Goal: Task Accomplishment & Management: Use online tool/utility

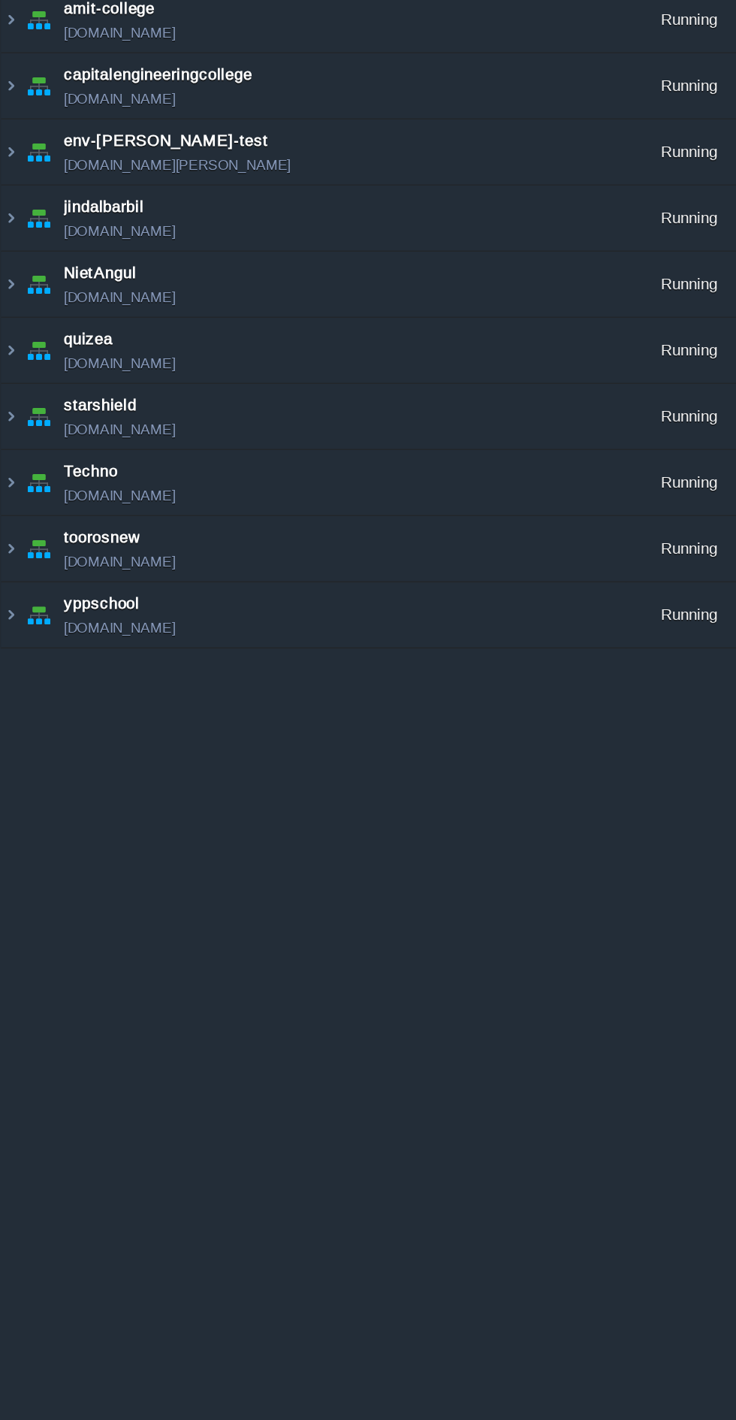
click at [8, 385] on img at bounding box center [7, 379] width 12 height 41
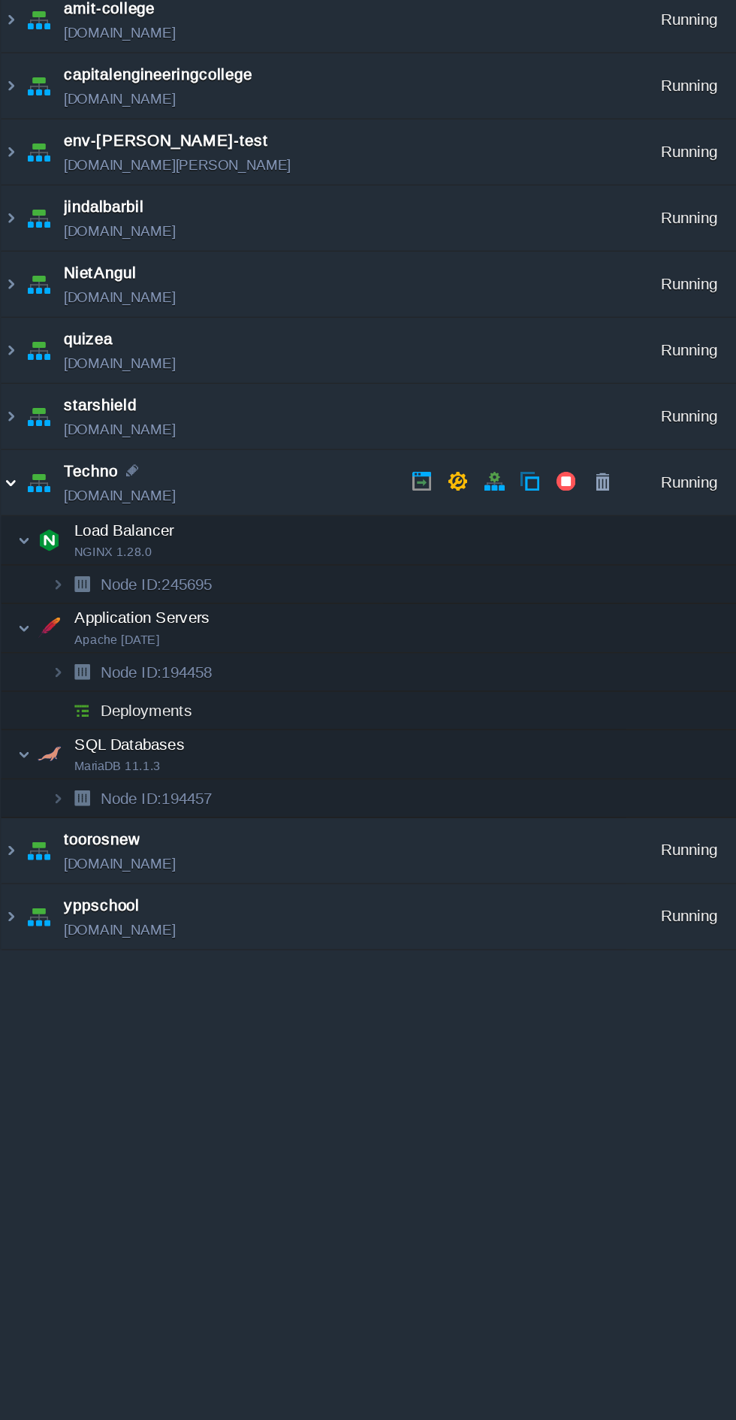
click at [48, 463] on span "Application Servers" at bounding box center [89, 463] width 89 height 13
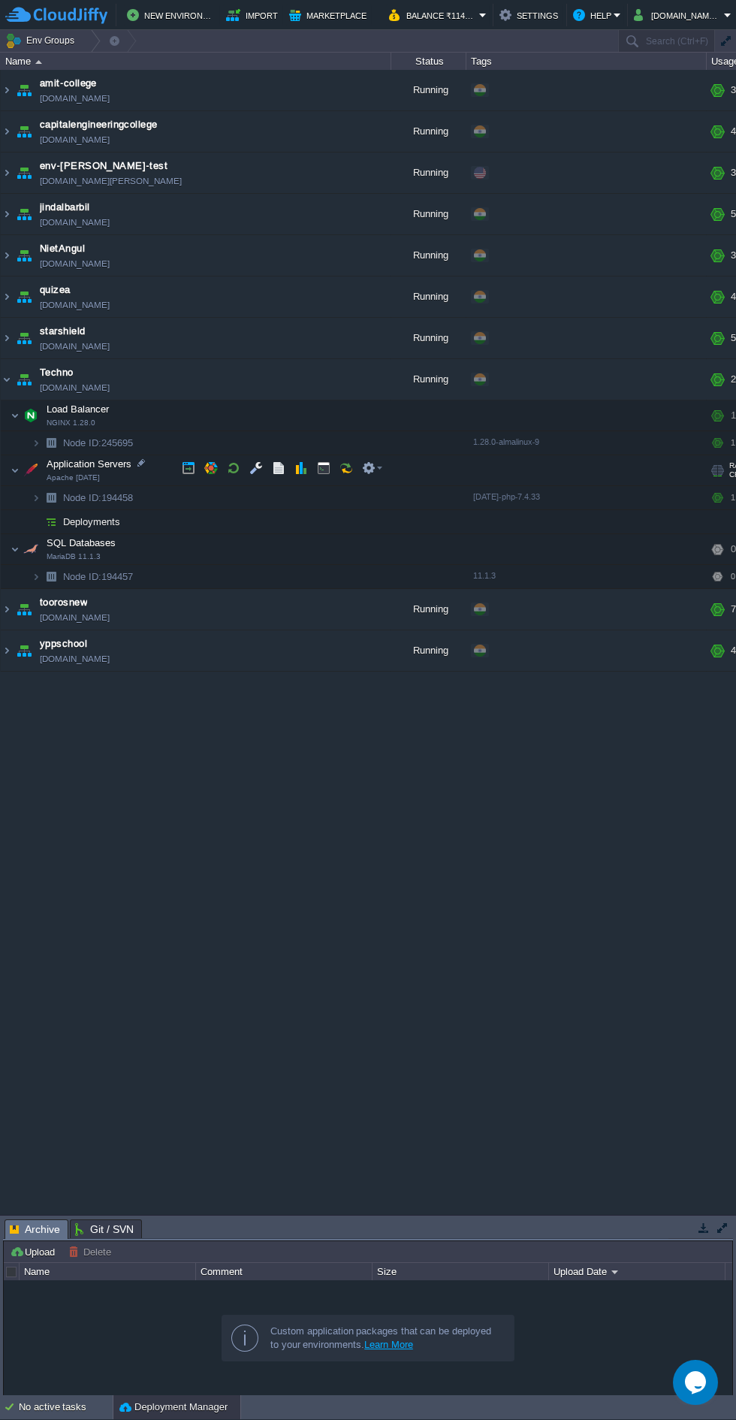
click at [600, 20] on button "Help" at bounding box center [593, 15] width 41 height 18
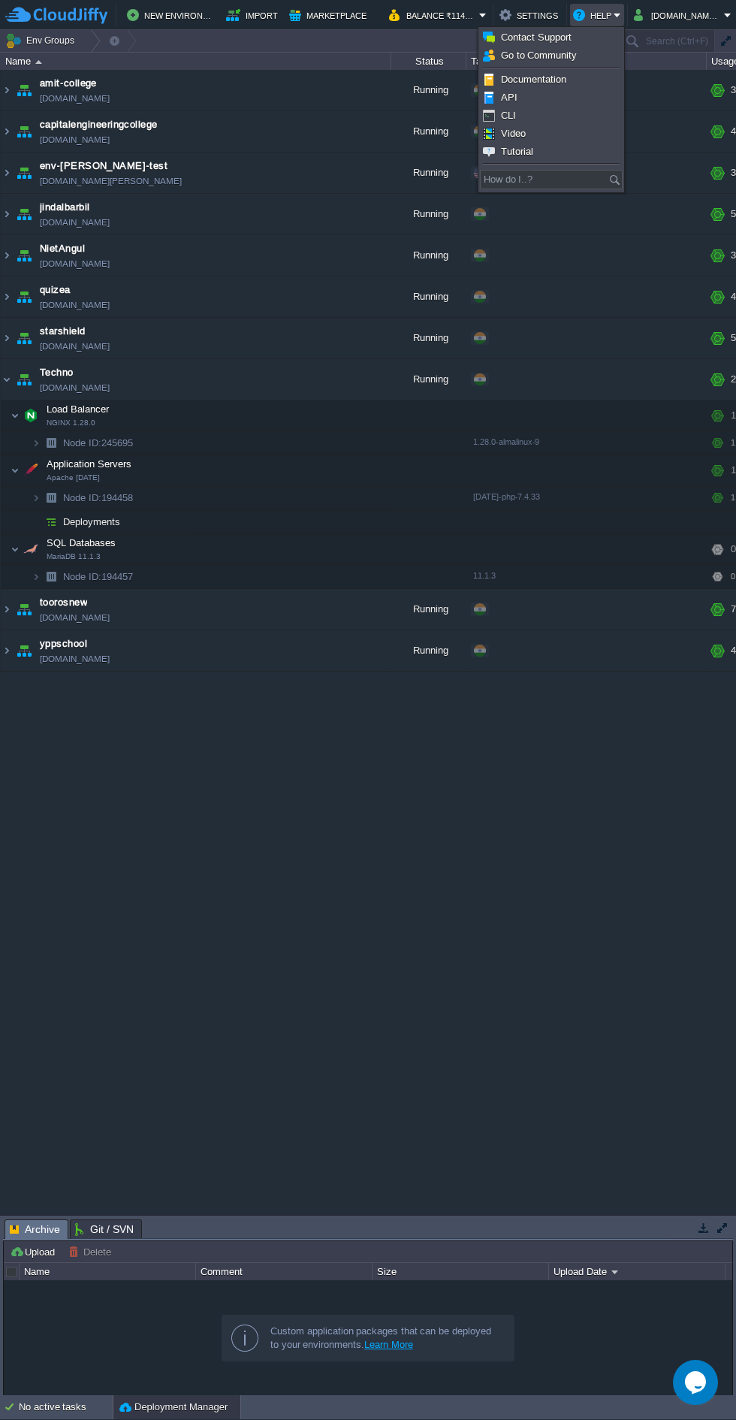
click at [569, 40] on span "Contact Support" at bounding box center [536, 37] width 71 height 11
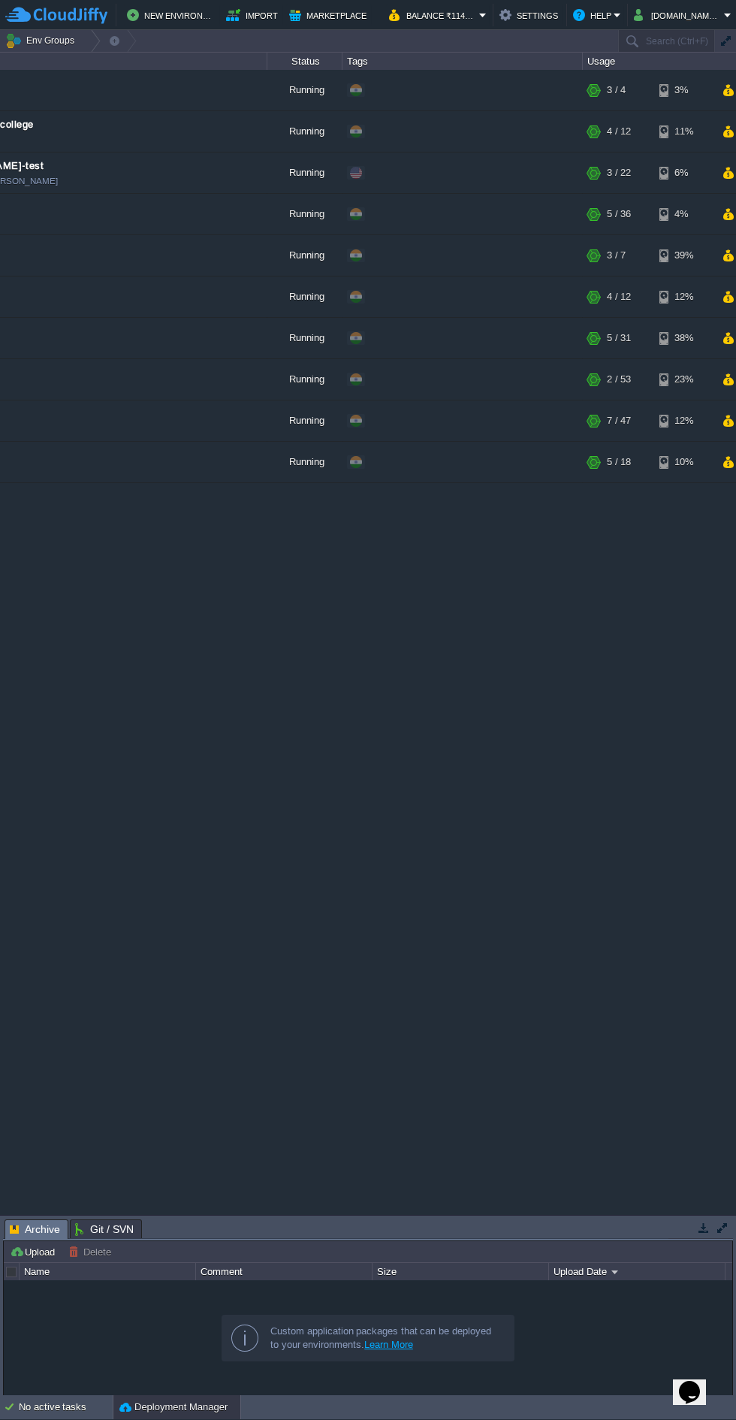
scroll to position [0, 123]
